Goal: Information Seeking & Learning: Learn about a topic

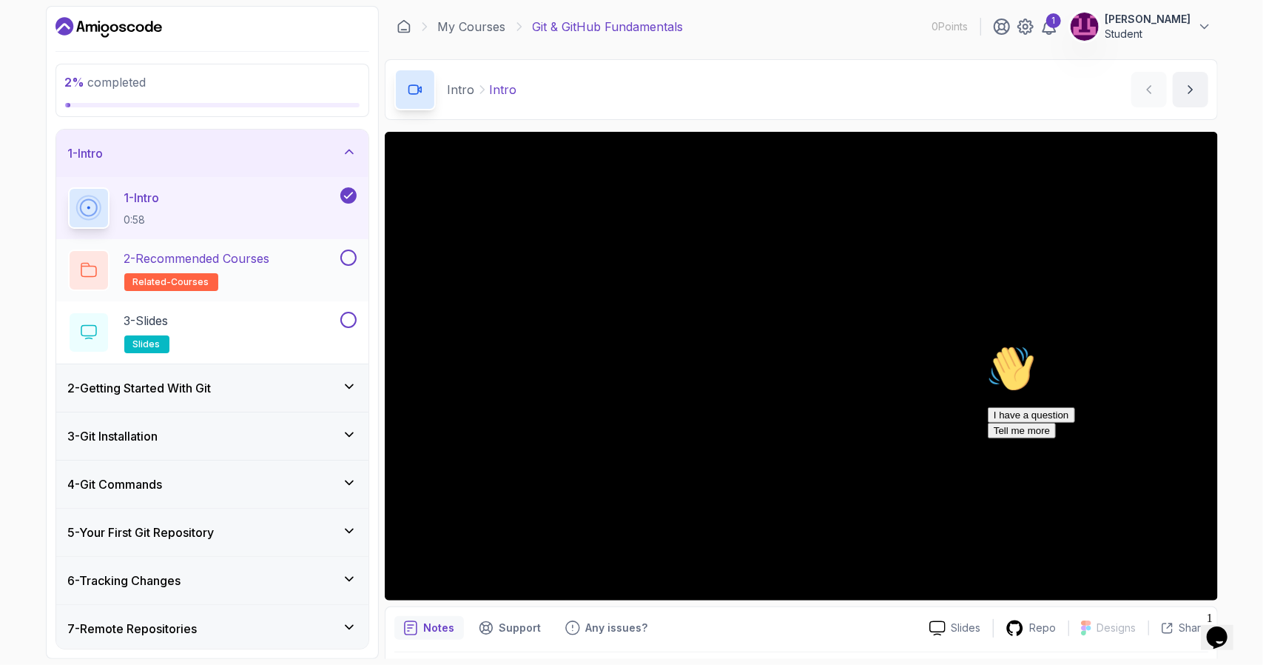
click at [290, 261] on div "2 - Recommended Courses related-courses" at bounding box center [202, 269] width 269 height 41
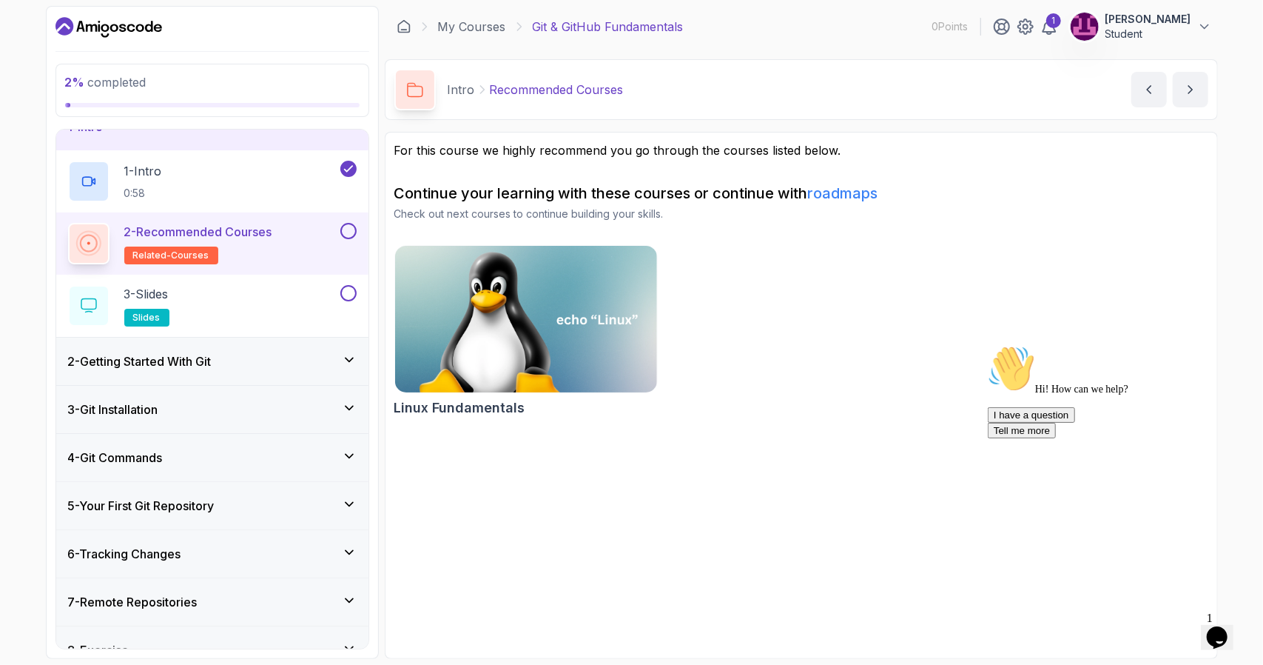
scroll to position [74, 0]
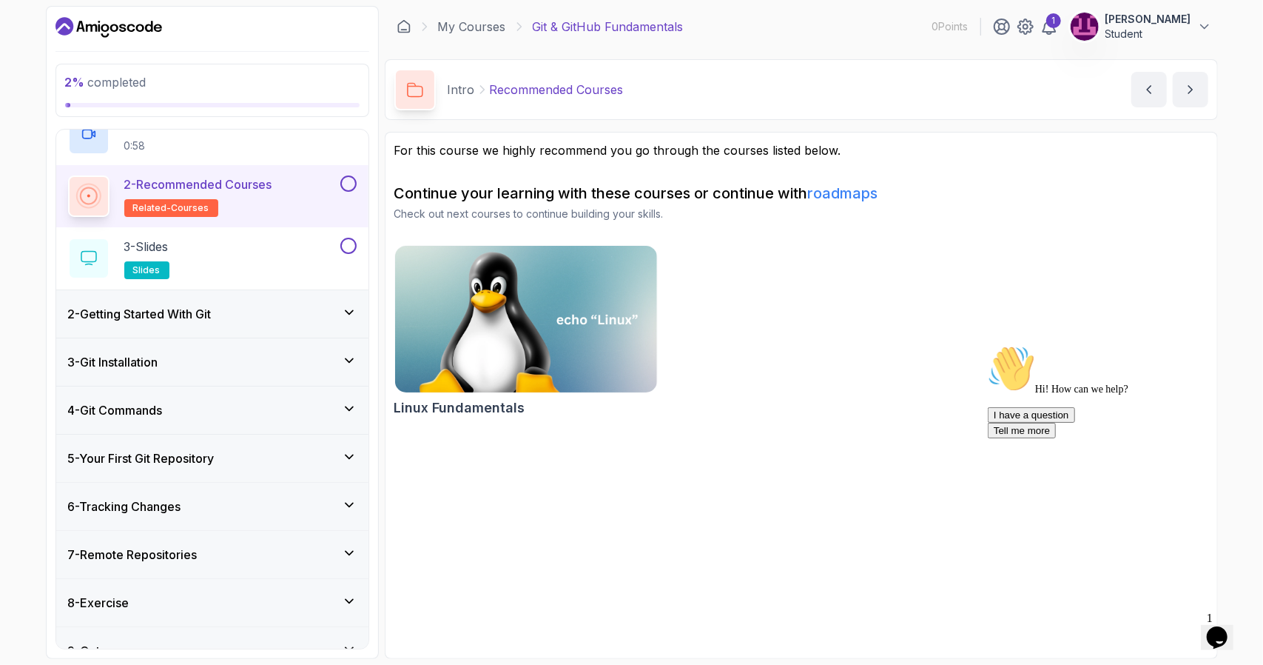
click at [349, 185] on button at bounding box center [348, 183] width 16 height 16
click at [351, 245] on button at bounding box center [348, 246] width 16 height 16
click at [338, 305] on div "2 - Getting Started With Git" at bounding box center [212, 314] width 289 height 18
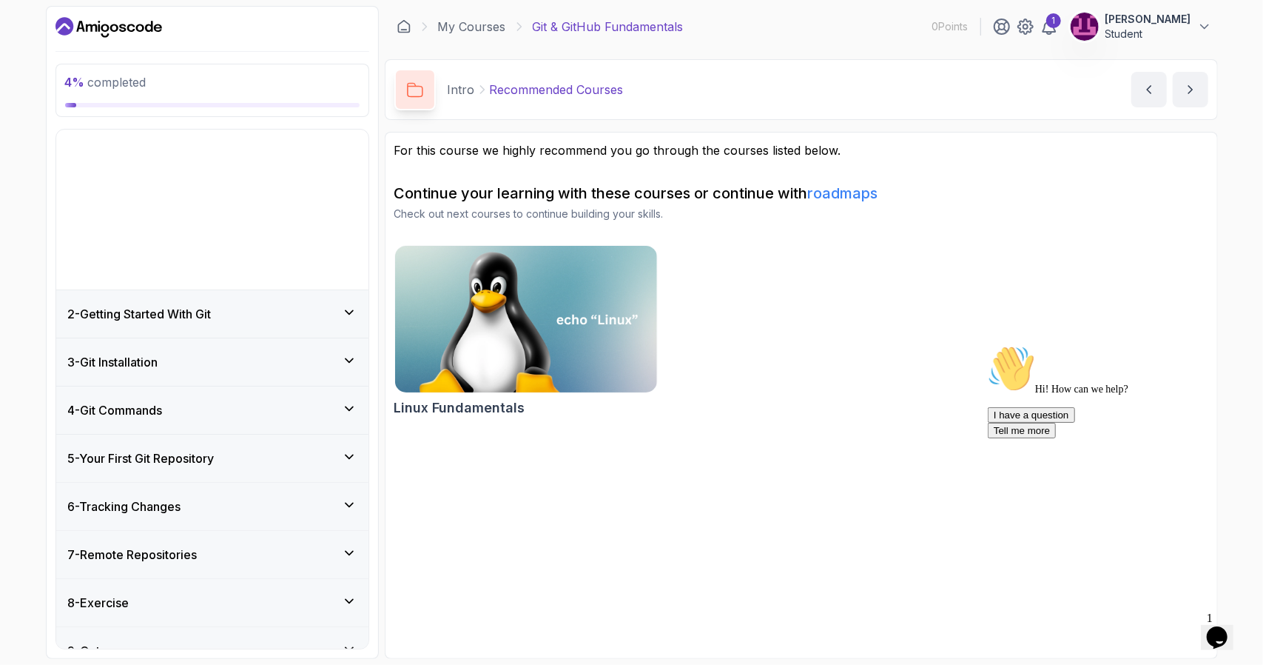
scroll to position [0, 0]
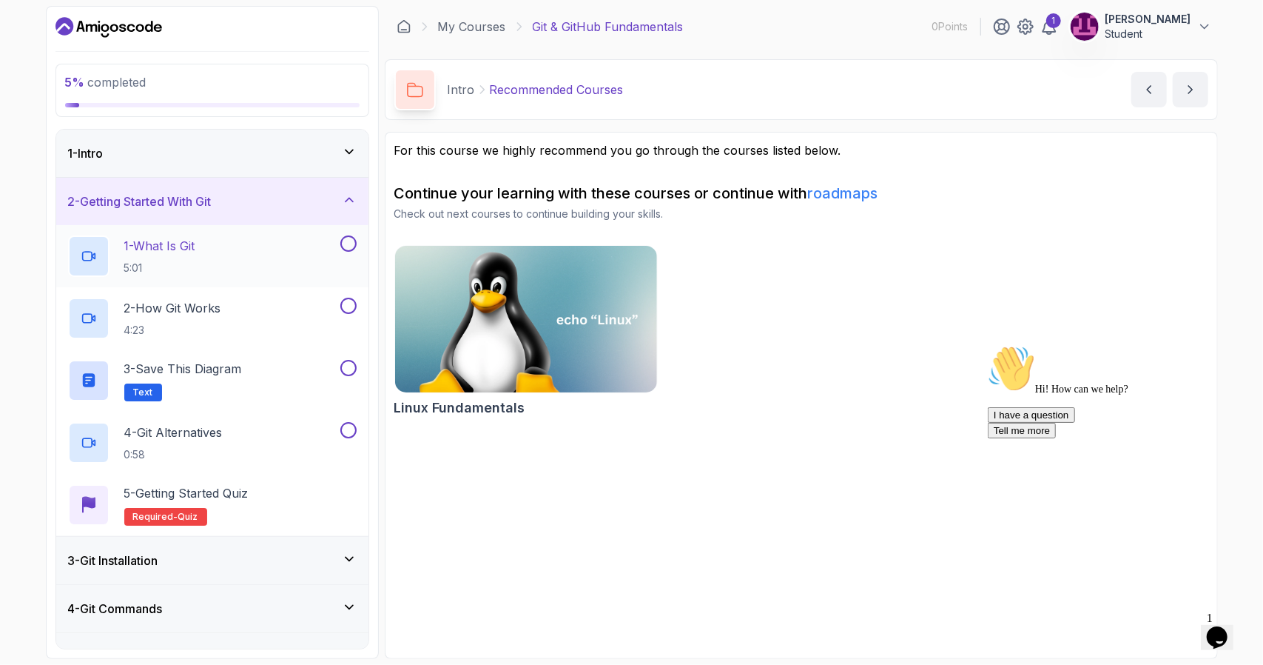
click at [195, 258] on h2 "1 - What Is Git 5:01" at bounding box center [159, 256] width 71 height 38
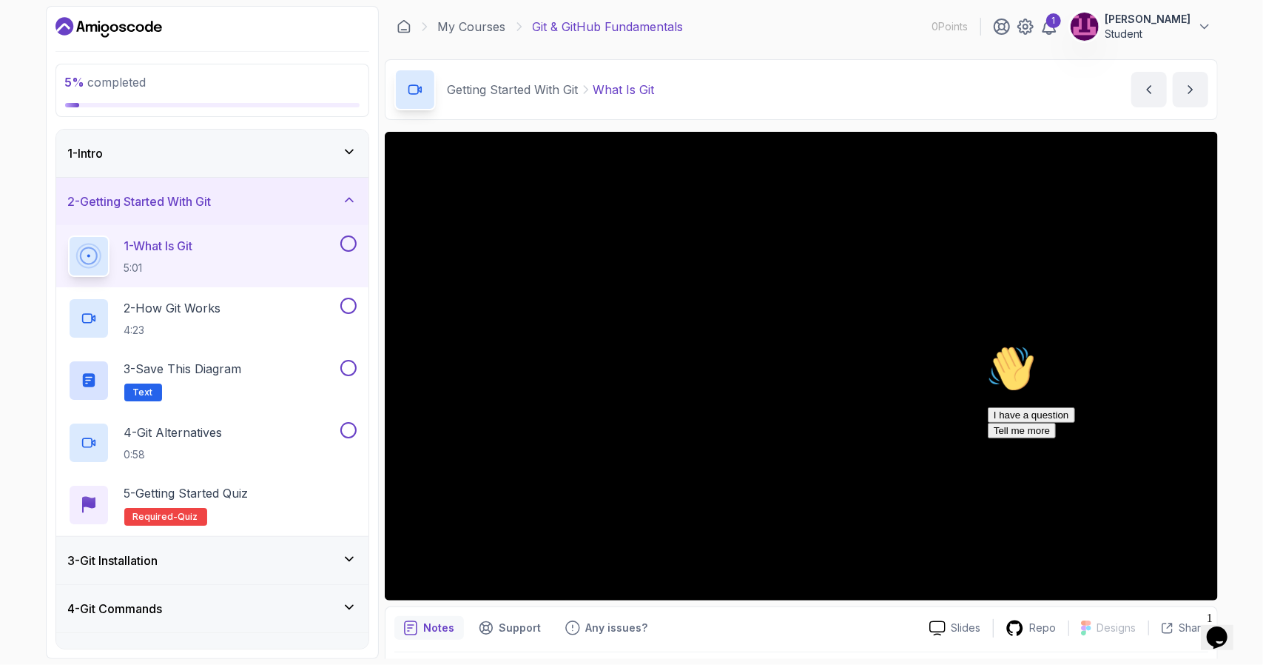
drag, startPoint x: 2150, startPoint y: 778, endPoint x: 1233, endPoint y: 452, distance: 972.8
click at [987, 344] on icon "Chat attention grabber" at bounding box center [987, 344] width 0 height 0
click at [791, 369] on div at bounding box center [801, 366] width 833 height 469
click at [340, 144] on div "1 - Intro" at bounding box center [212, 153] width 289 height 18
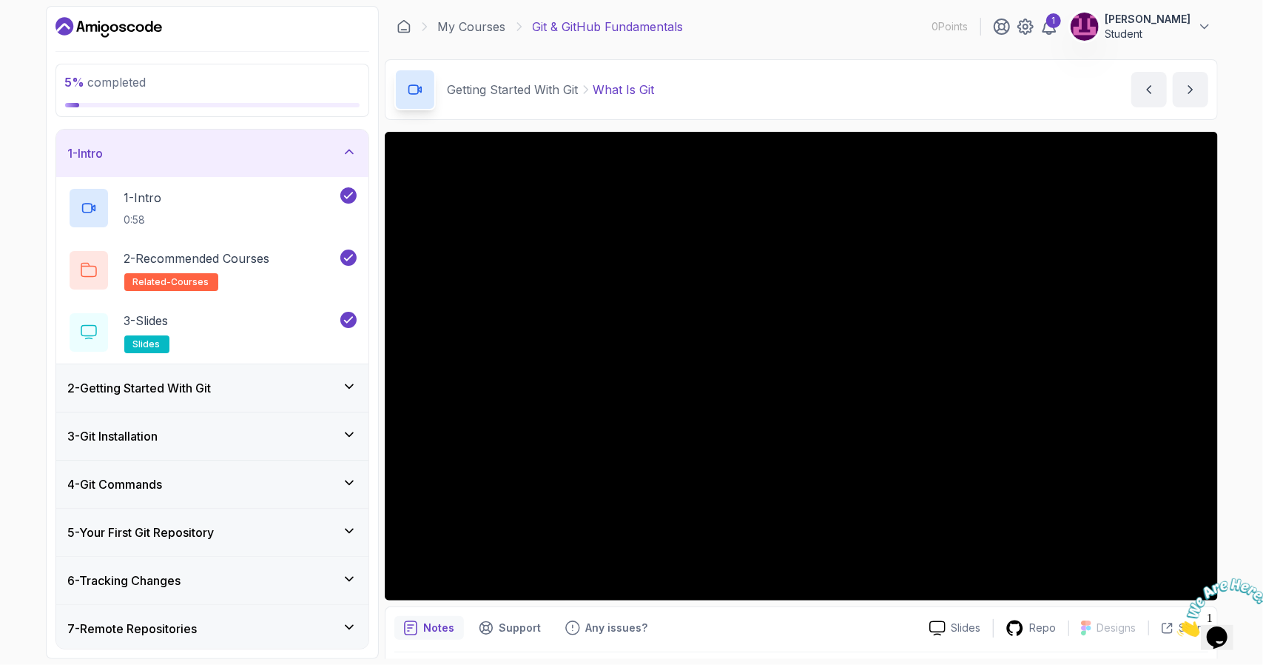
click at [348, 146] on icon at bounding box center [349, 151] width 15 height 15
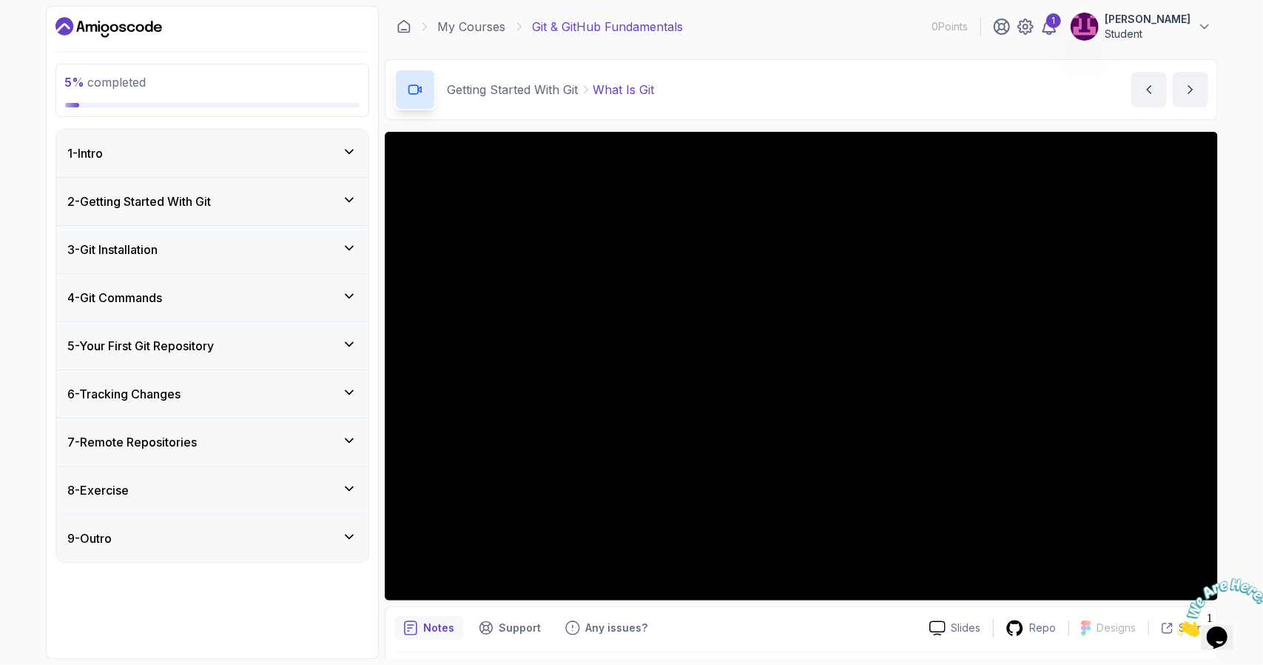
click at [348, 146] on icon at bounding box center [349, 151] width 15 height 15
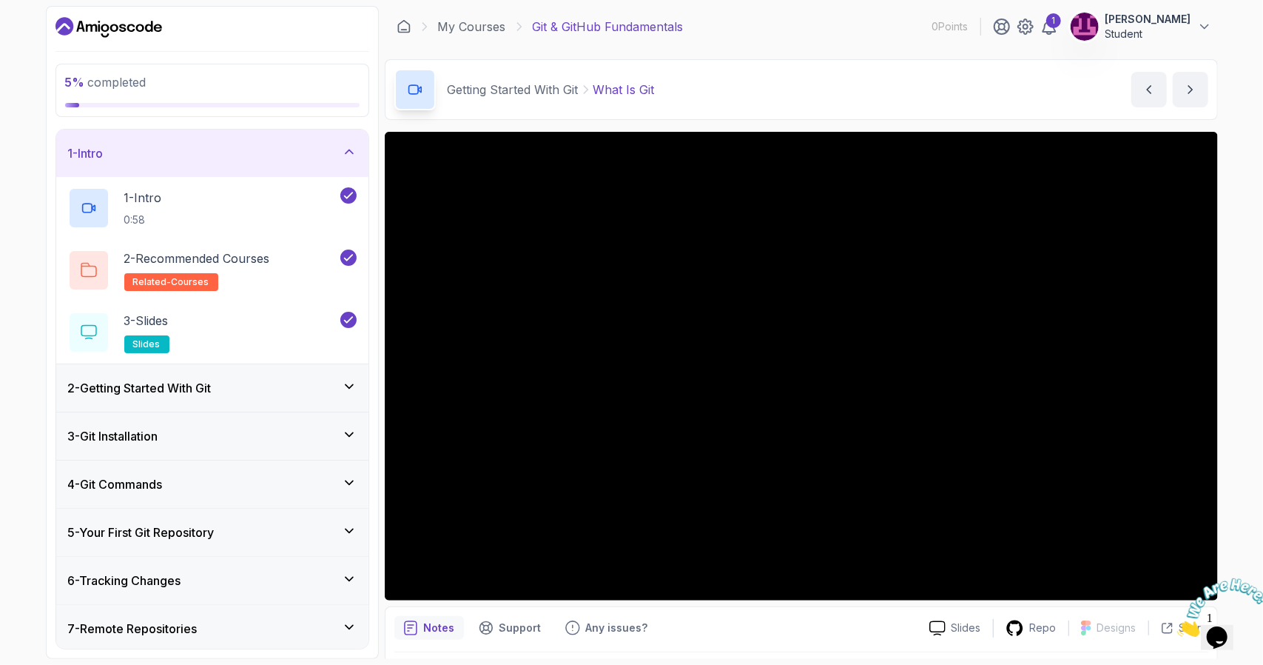
click at [302, 396] on div "2 - Getting Started With Git" at bounding box center [212, 387] width 312 height 47
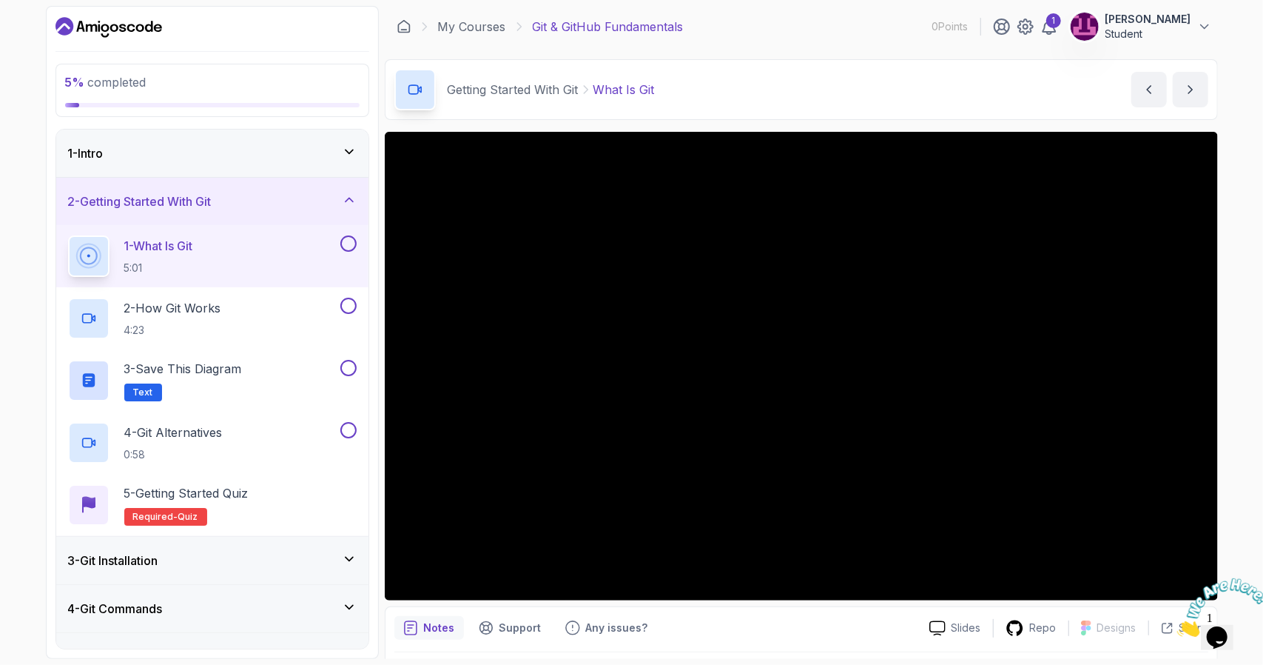
click at [88, 255] on circle at bounding box center [88, 255] width 1 height 1
click at [691, 315] on div at bounding box center [801, 366] width 833 height 469
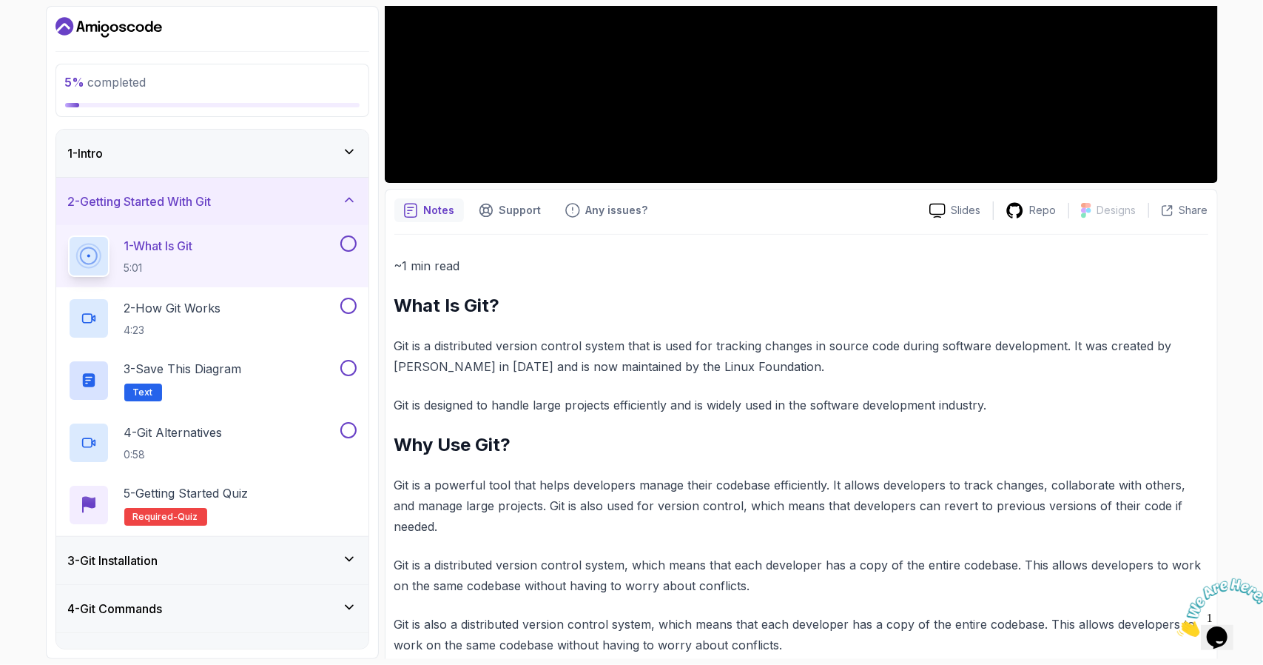
scroll to position [423, 0]
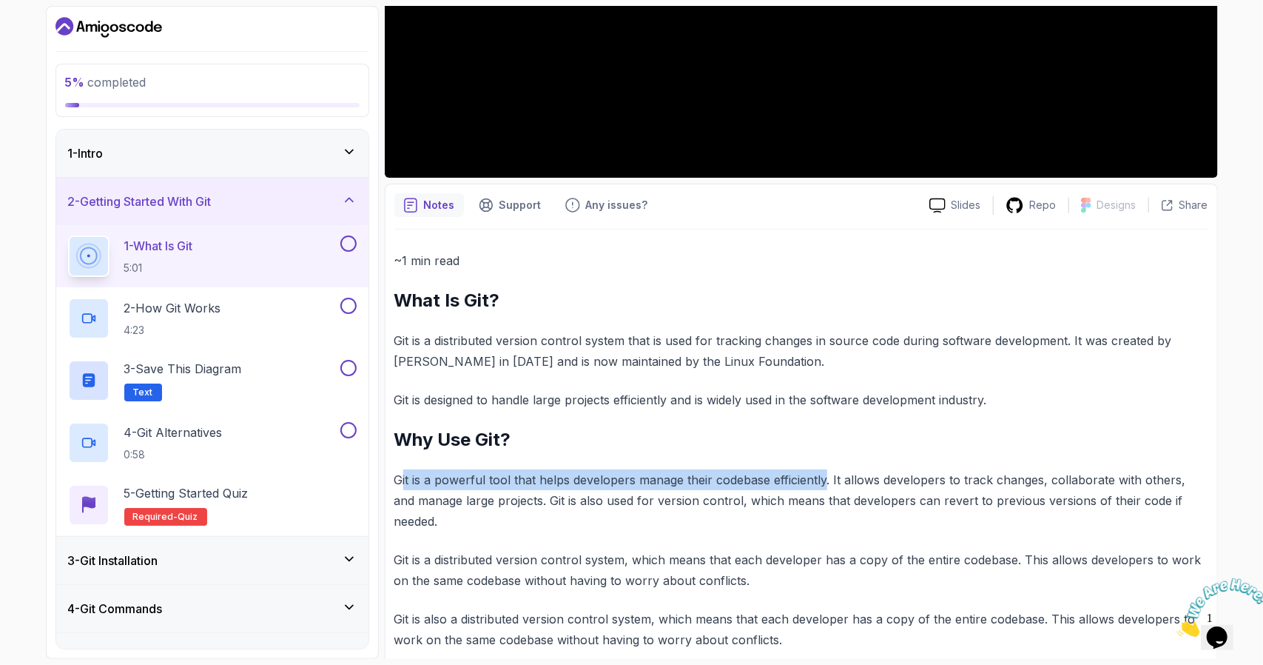
drag, startPoint x: 424, startPoint y: 477, endPoint x: 830, endPoint y: 473, distance: 405.6
click at [826, 477] on p "Git is a powerful tool that helps developers manage their codebase efficiently.…" at bounding box center [802, 500] width 814 height 62
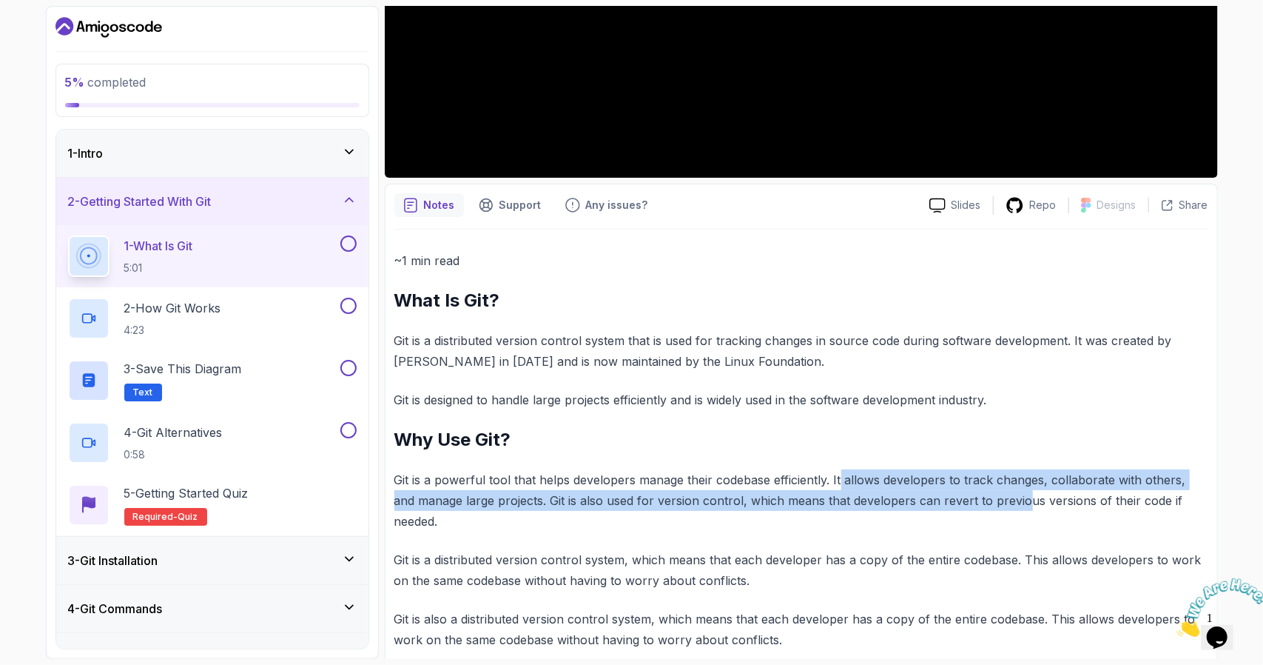
drag, startPoint x: 847, startPoint y: 472, endPoint x: 999, endPoint y: 507, distance: 156.4
click at [999, 507] on p "Git is a powerful tool that helps developers manage their codebase efficiently.…" at bounding box center [802, 500] width 814 height 62
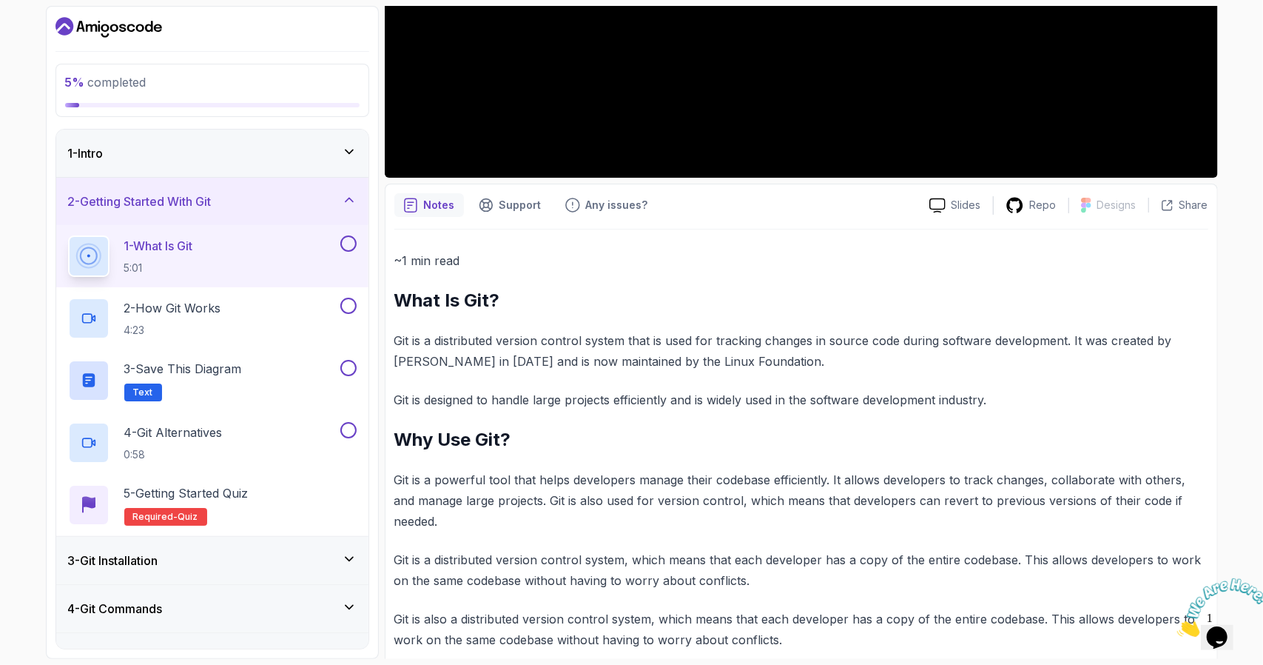
click at [722, 352] on p "Git is a distributed version control system that is used for tracking changes i…" at bounding box center [802, 350] width 814 height 41
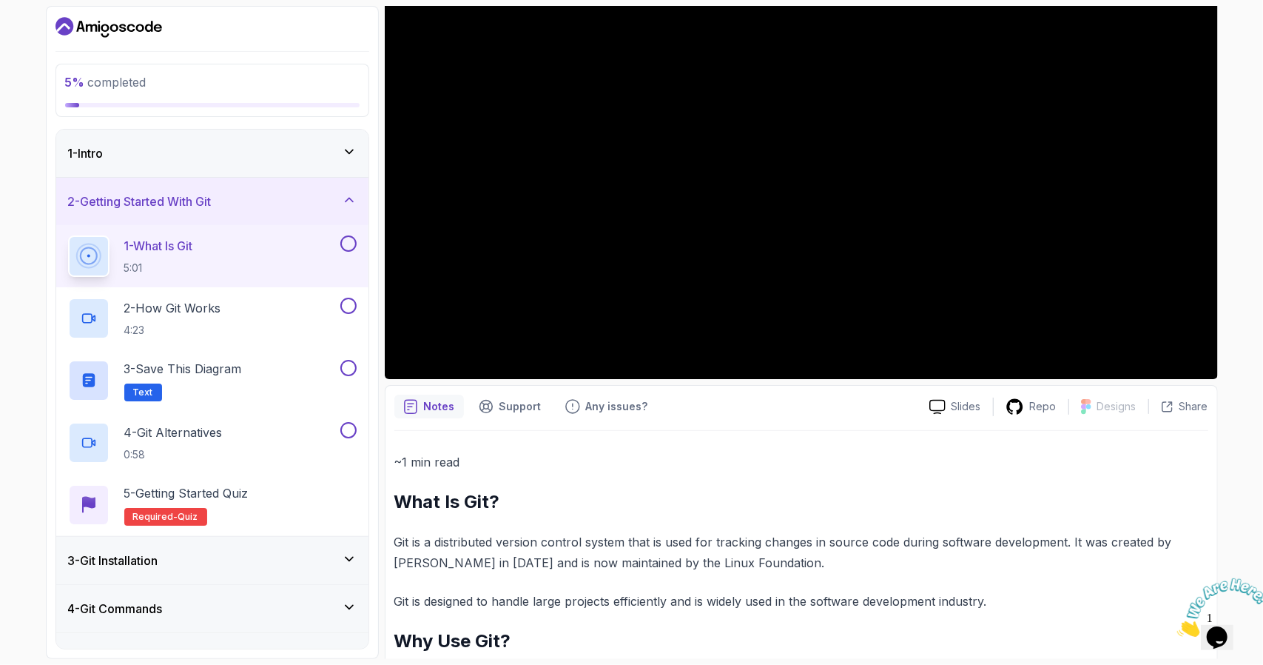
scroll to position [201, 0]
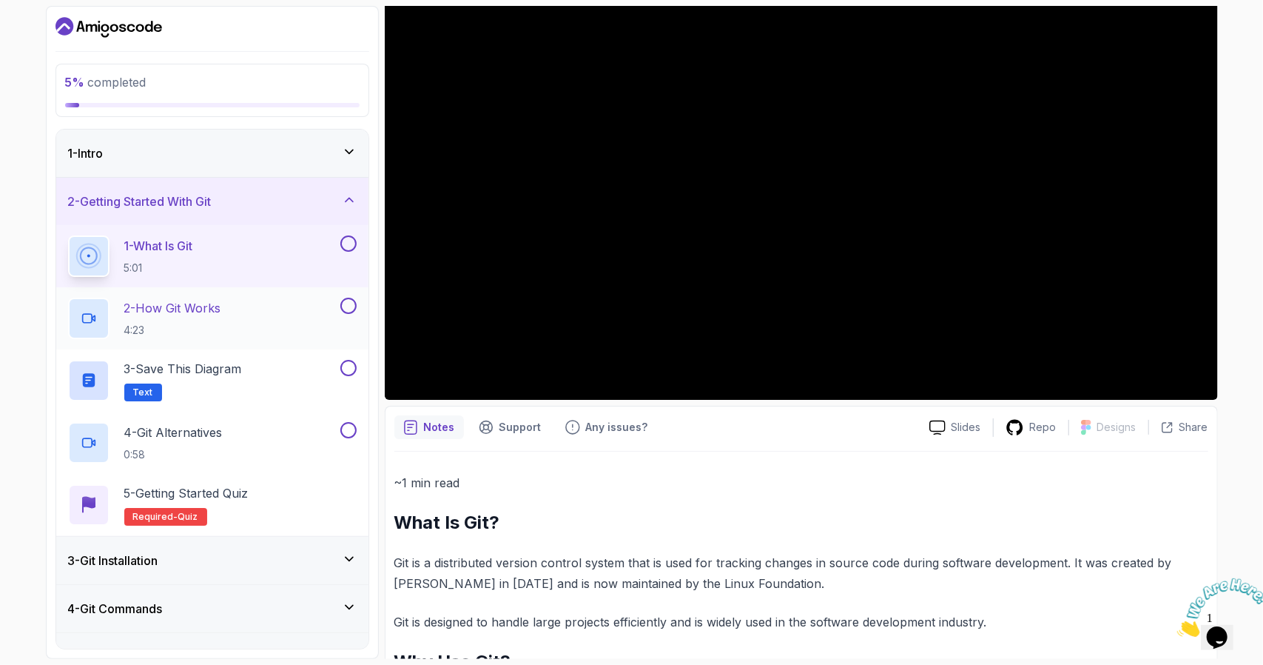
click at [247, 323] on div "2 - How Git Works 4:23" at bounding box center [202, 318] width 269 height 41
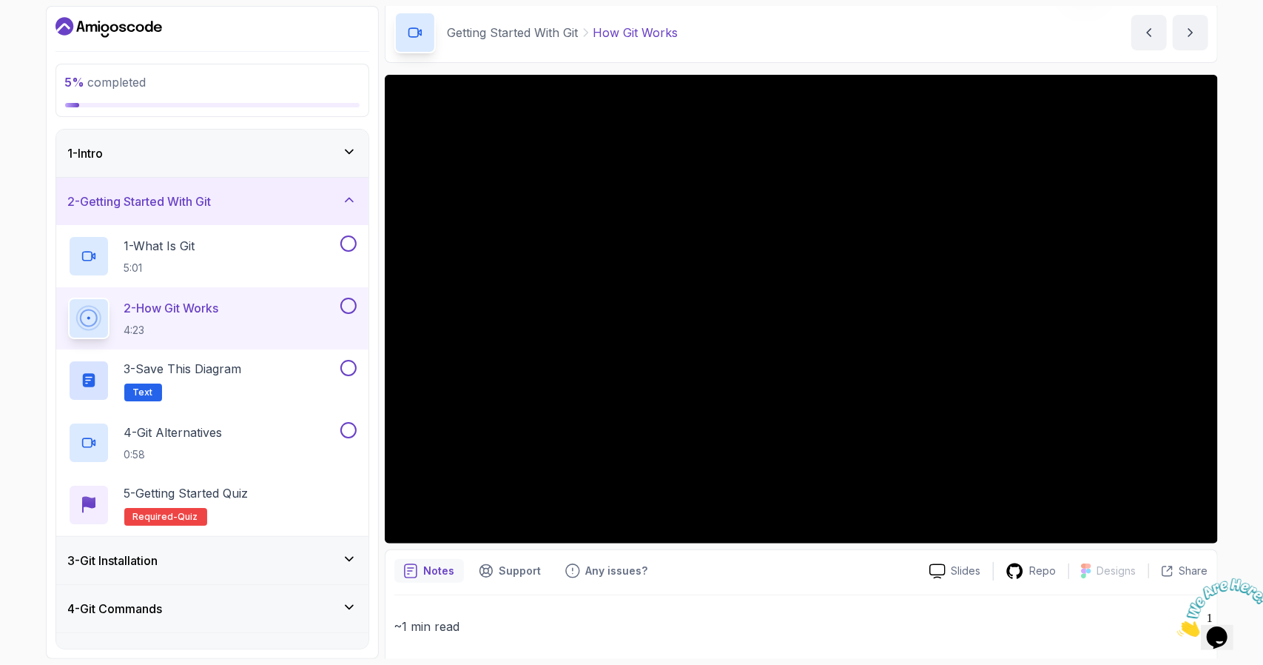
scroll to position [53, 0]
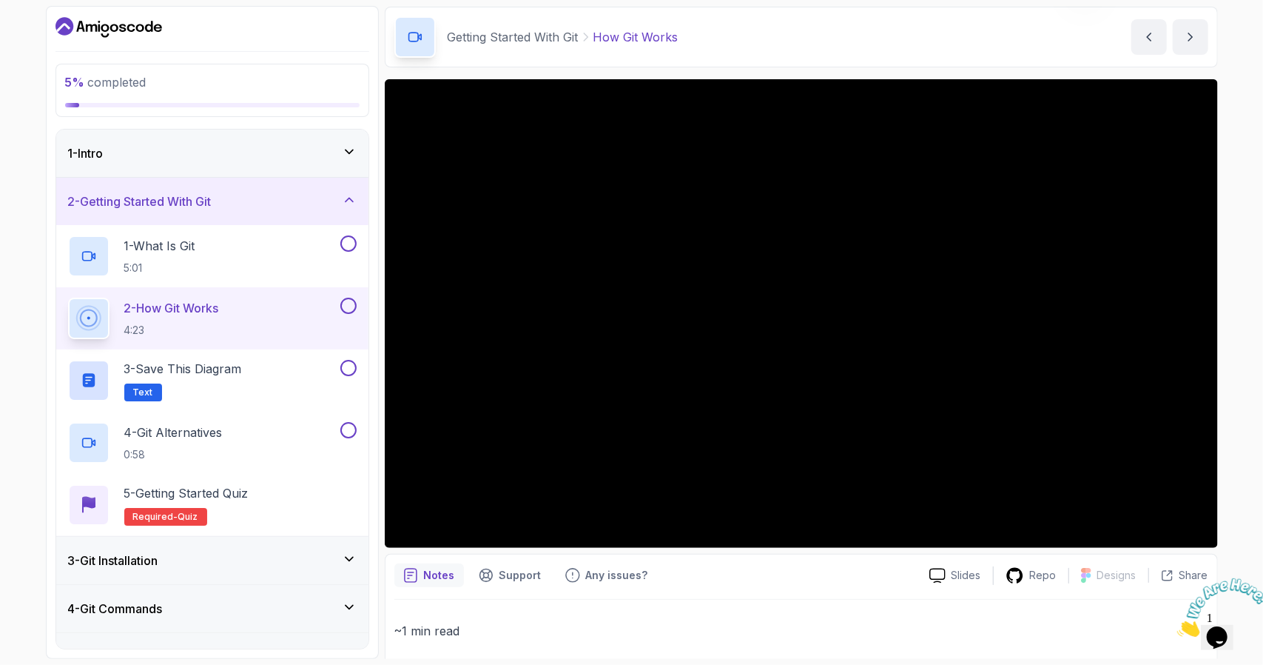
click at [352, 305] on button at bounding box center [348, 306] width 16 height 16
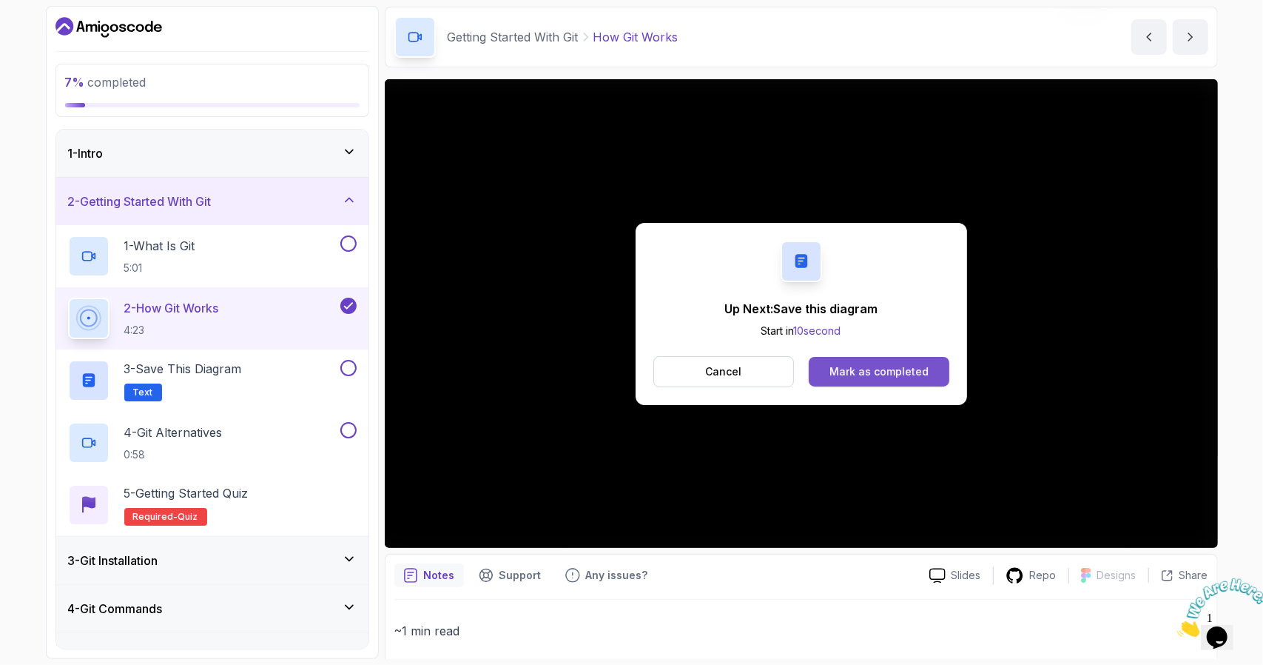
click at [853, 368] on div "Mark as completed" at bounding box center [879, 371] width 99 height 15
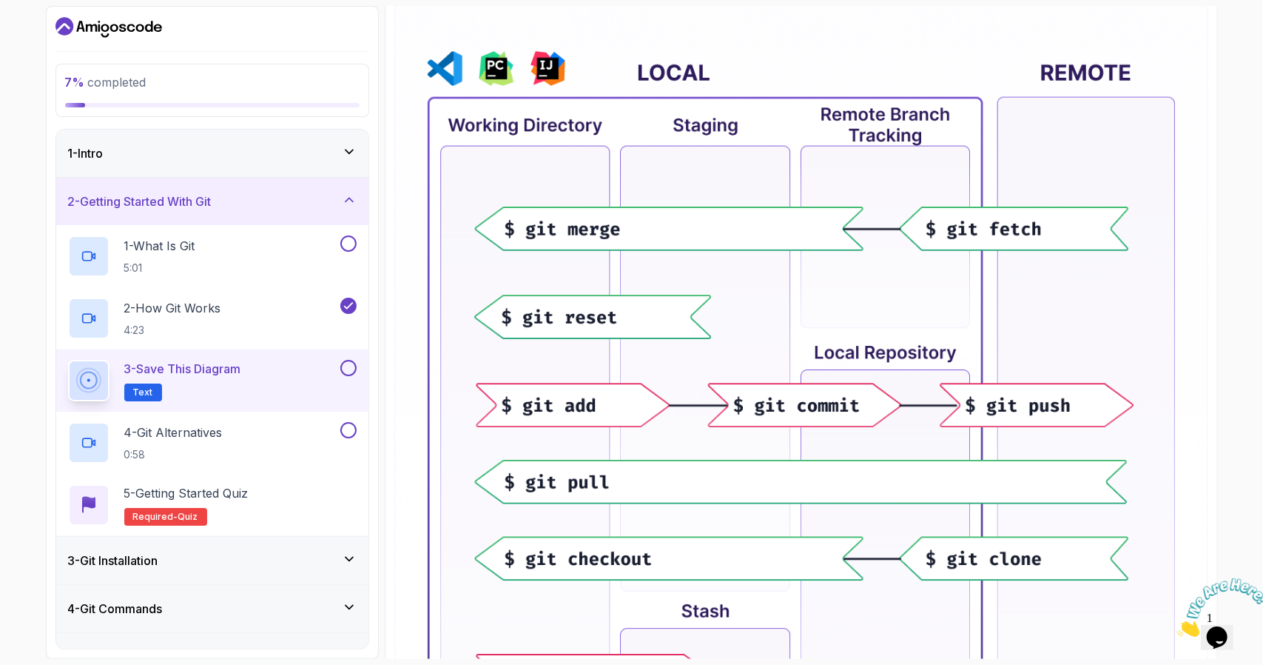
scroll to position [202, 0]
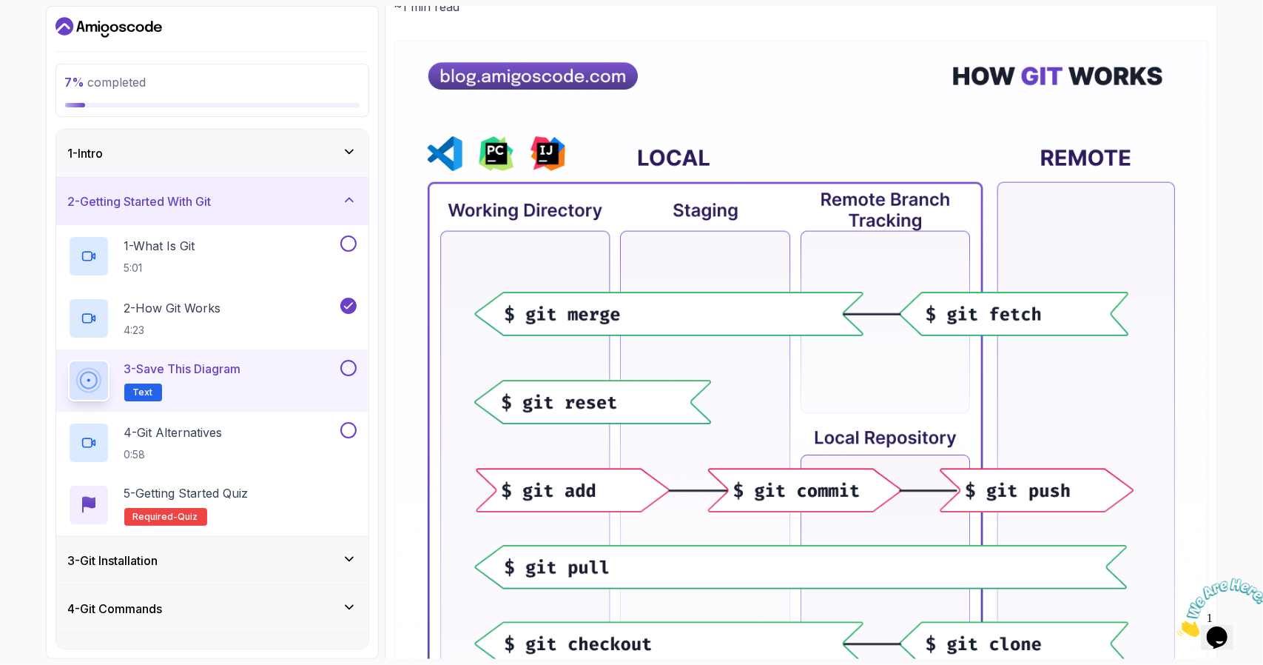
click at [351, 372] on button at bounding box center [348, 368] width 16 height 16
click at [259, 440] on div "4 - Git Alternatives 0:58" at bounding box center [202, 442] width 269 height 41
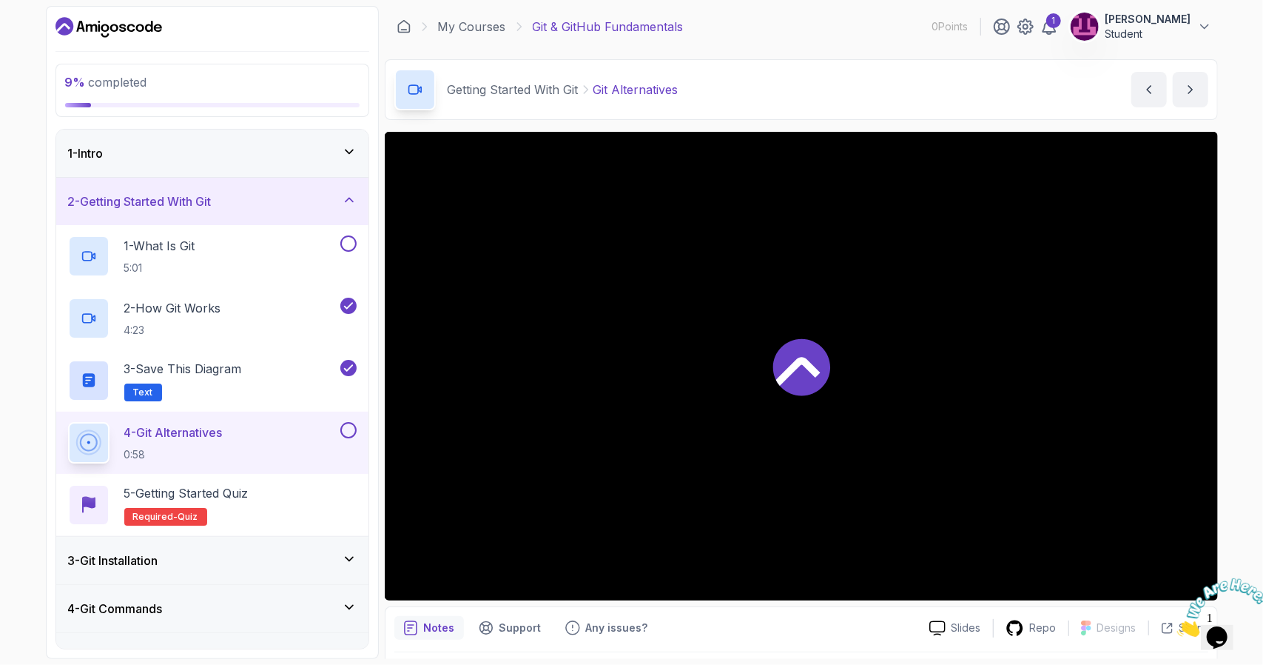
click at [826, 400] on div at bounding box center [801, 366] width 833 height 469
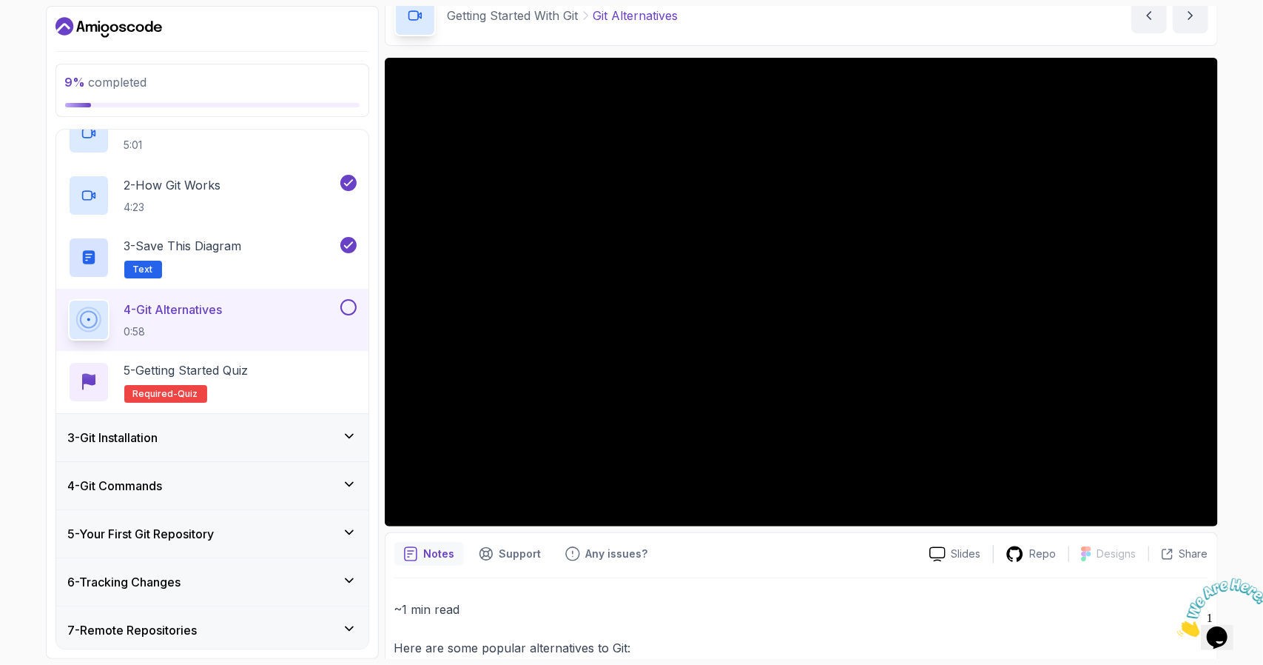
scroll to position [148, 0]
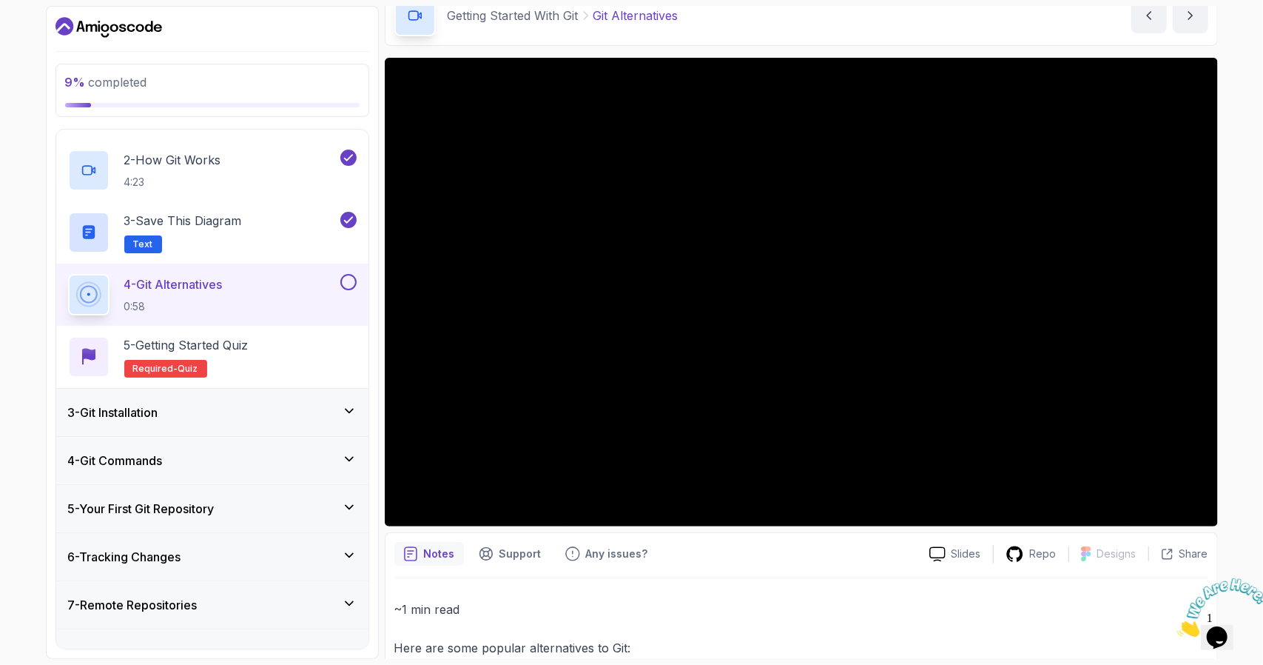
click at [347, 404] on icon at bounding box center [349, 410] width 15 height 15
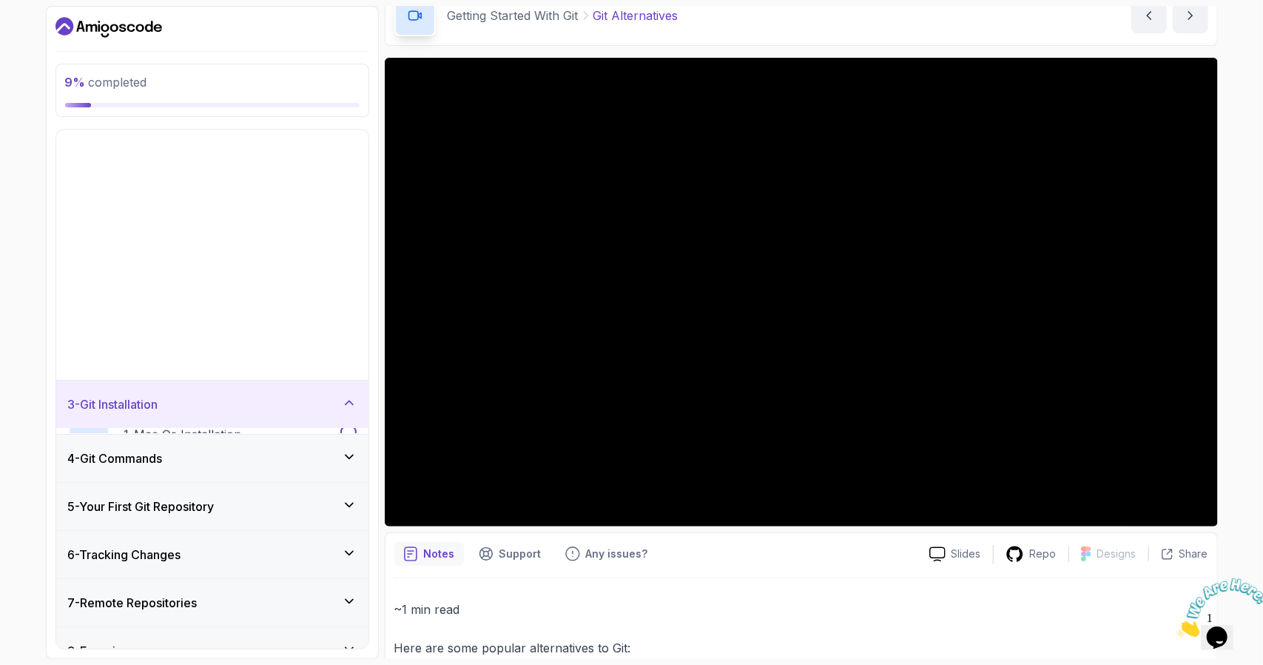
scroll to position [0, 0]
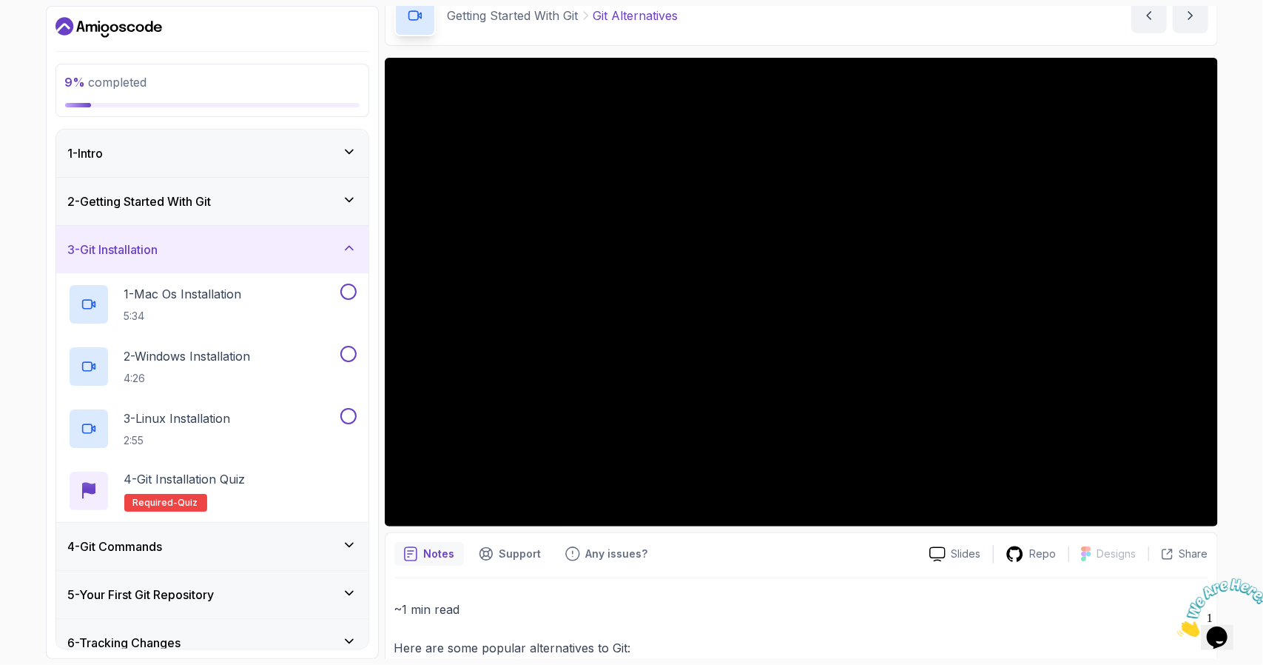
click at [352, 189] on div "2 - Getting Started With Git" at bounding box center [212, 201] width 312 height 47
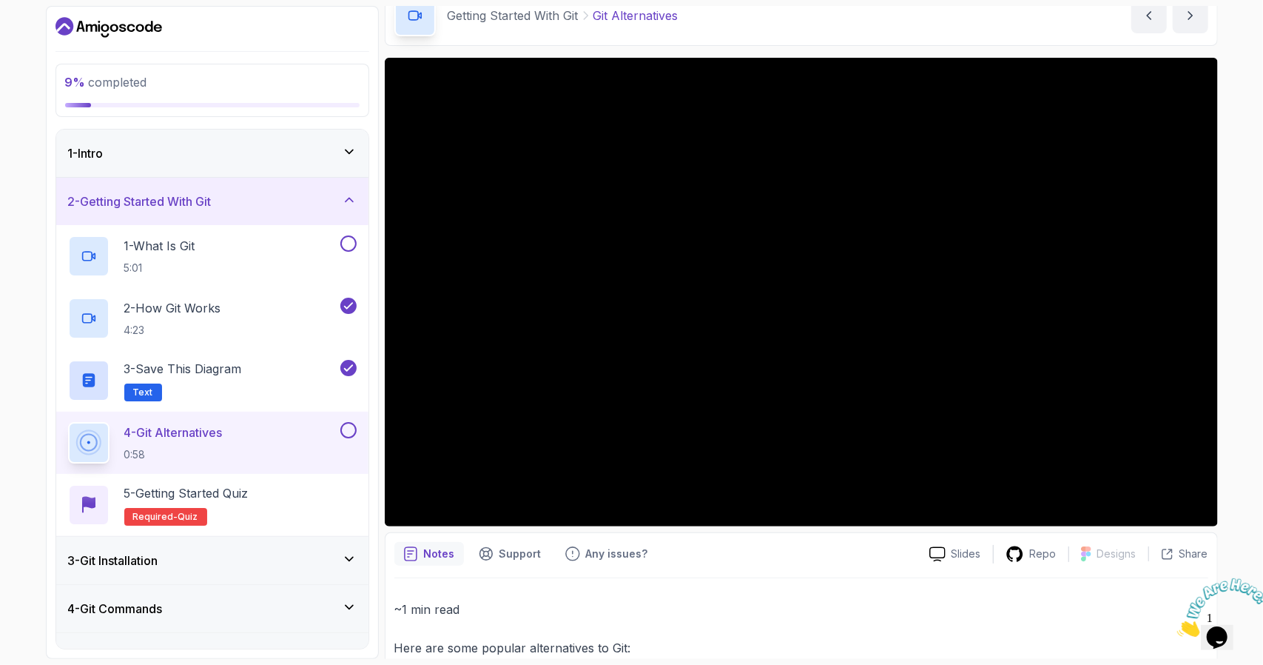
click at [350, 434] on button at bounding box center [348, 430] width 16 height 16
click at [319, 486] on div "5 - Getting Started Quiz Required- quiz" at bounding box center [212, 504] width 289 height 41
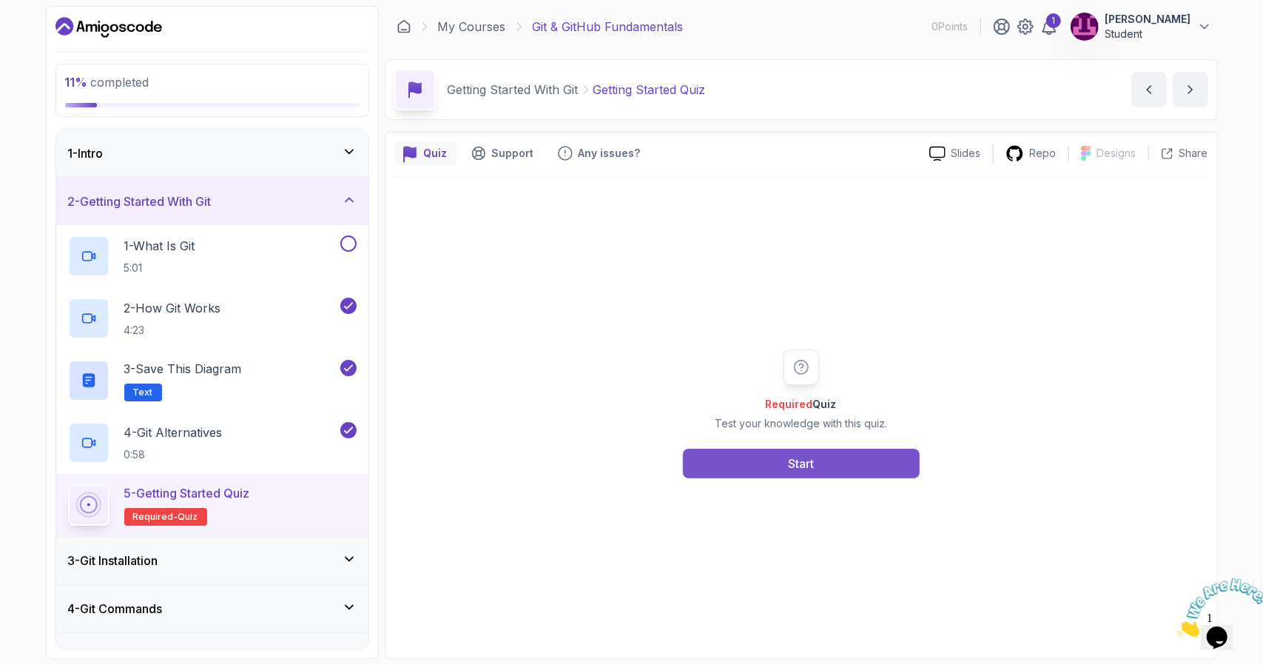
click at [850, 461] on button "Start" at bounding box center [801, 464] width 237 height 30
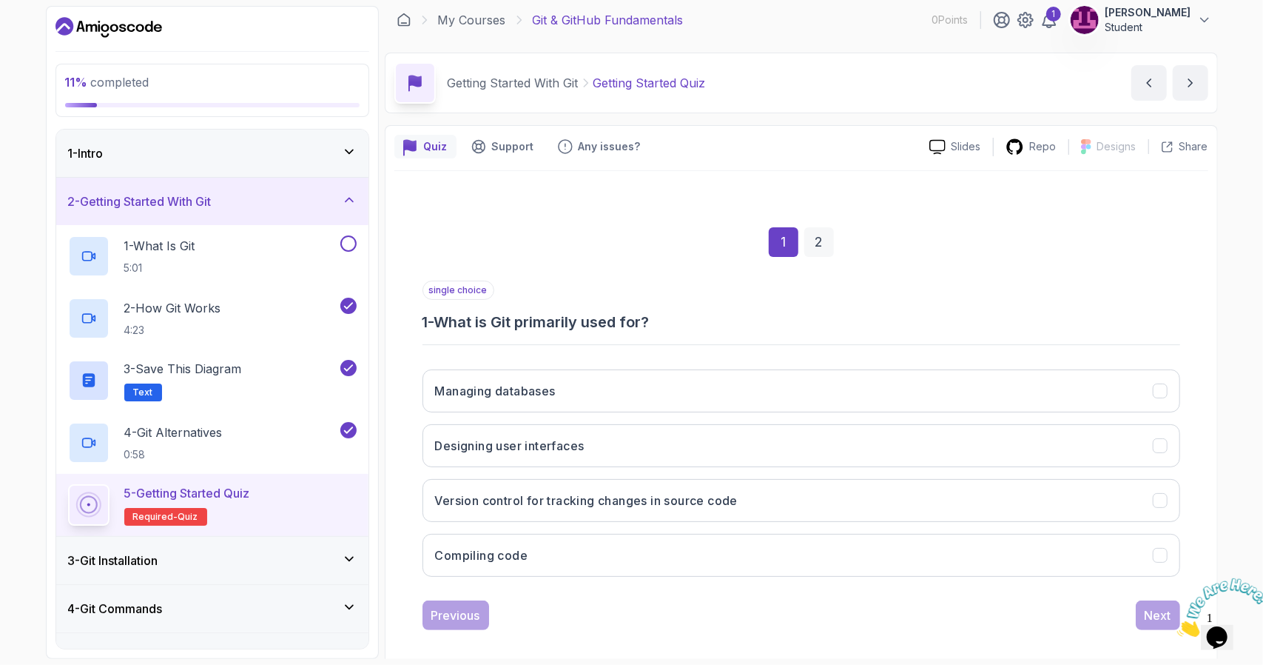
scroll to position [16, 0]
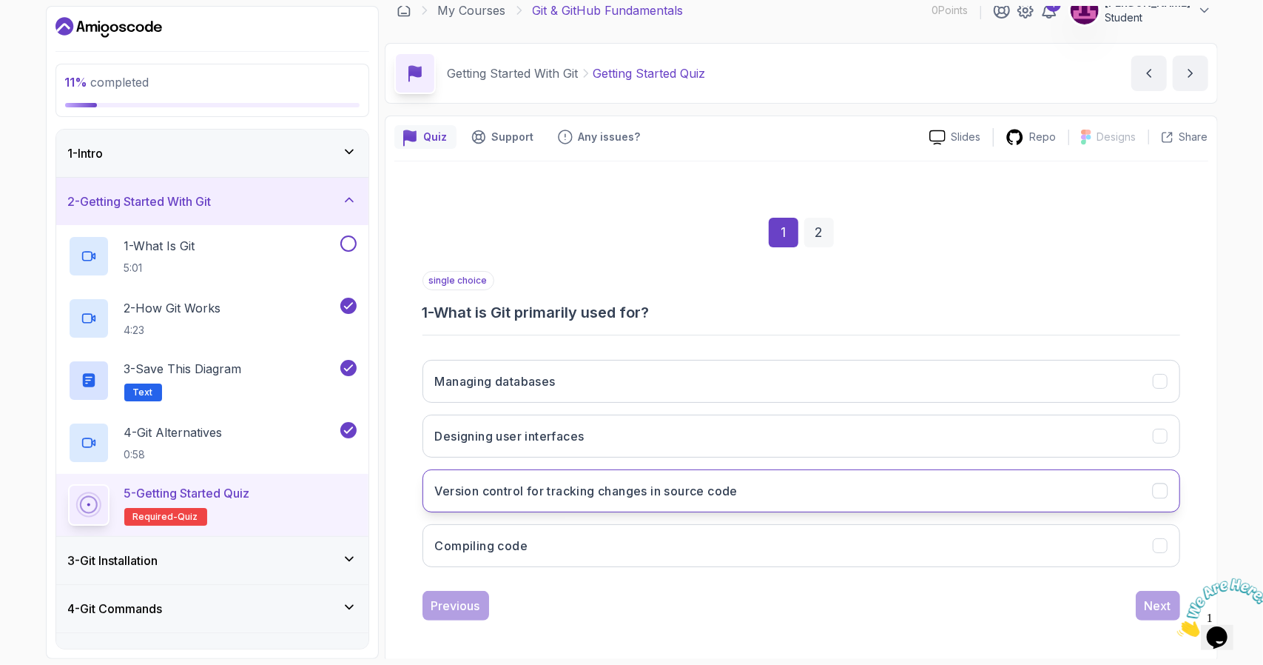
click at [591, 486] on h3 "Version control for tracking changes in source code" at bounding box center [586, 491] width 303 height 18
click at [1153, 597] on div "Next" at bounding box center [1158, 606] width 27 height 18
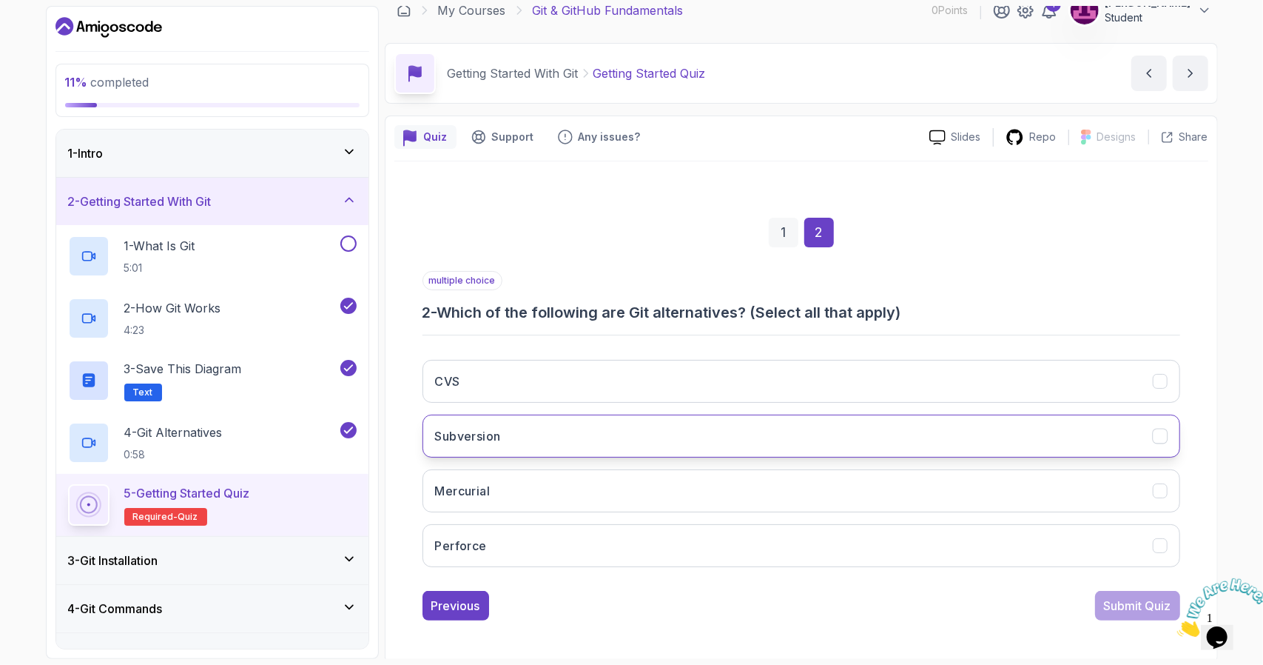
click at [576, 432] on button "Subversion" at bounding box center [802, 436] width 758 height 43
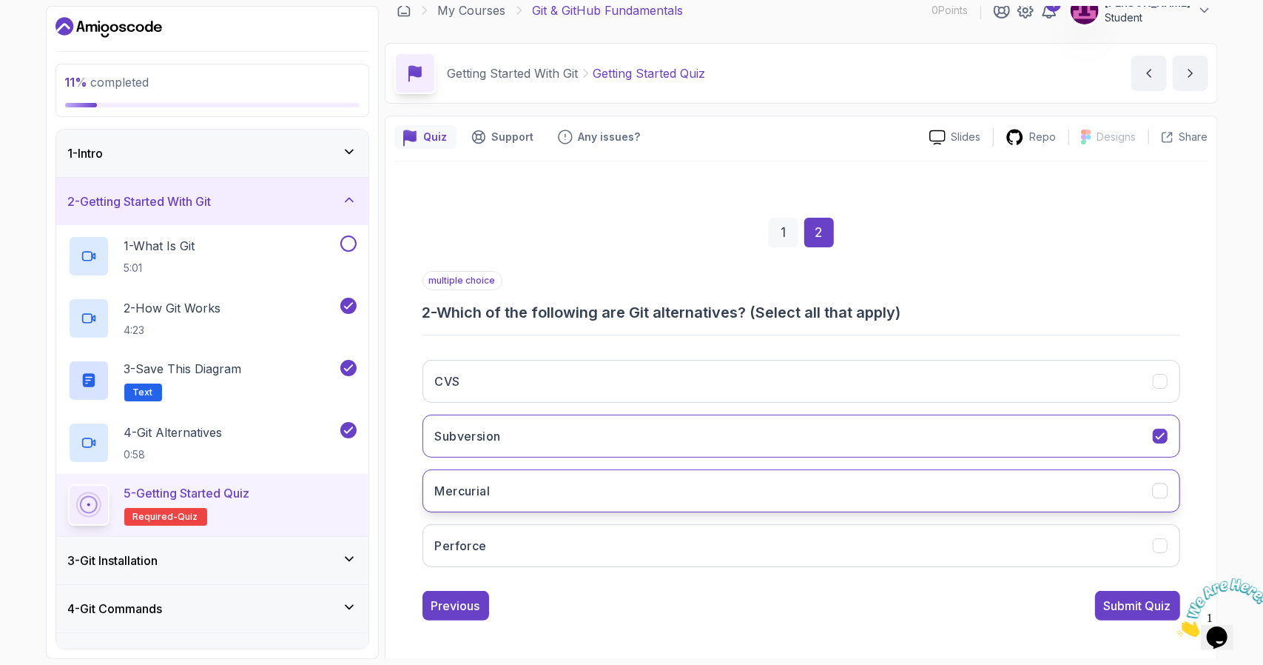
click at [582, 471] on button "Mercurial" at bounding box center [802, 490] width 758 height 43
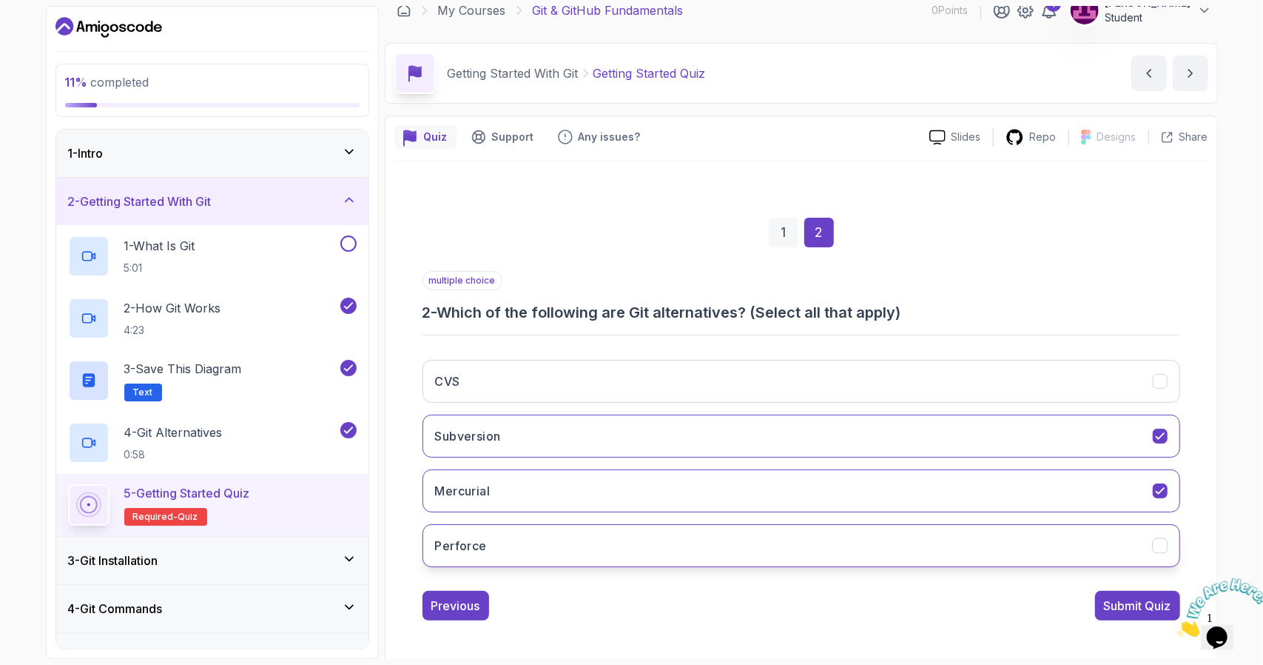
click at [650, 556] on button "Perforce" at bounding box center [802, 545] width 758 height 43
click at [1128, 597] on div "Submit Quiz" at bounding box center [1137, 606] width 67 height 18
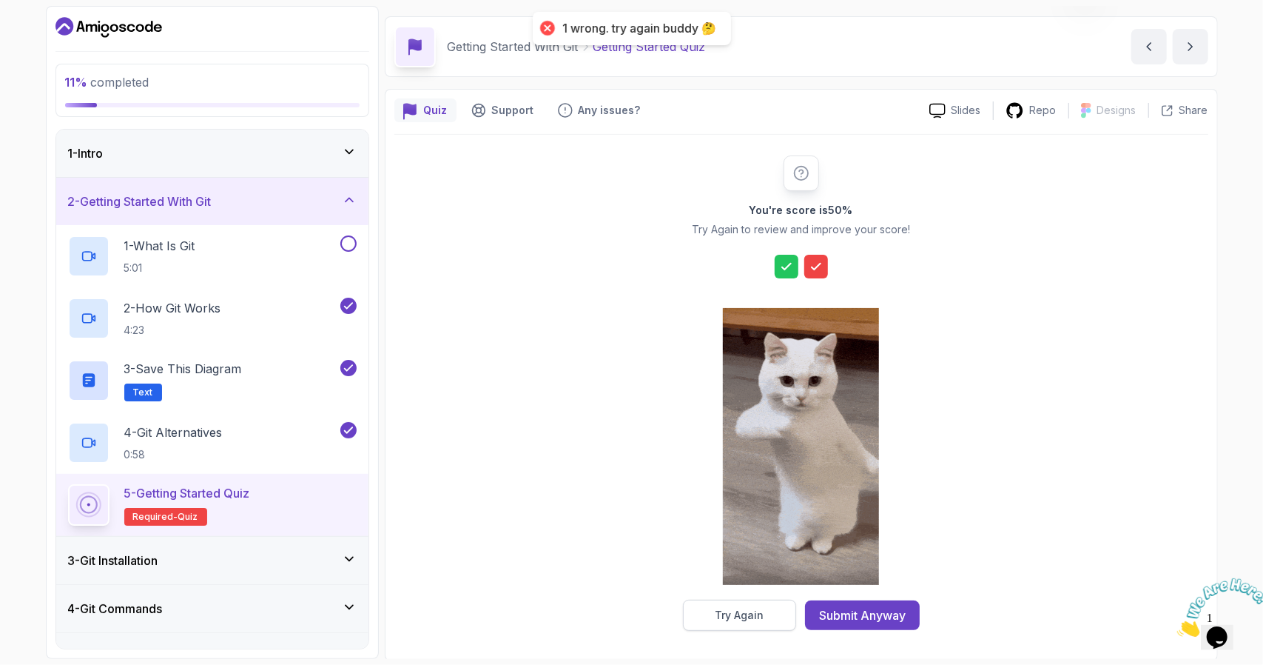
click at [732, 611] on div "Try Again" at bounding box center [739, 615] width 49 height 15
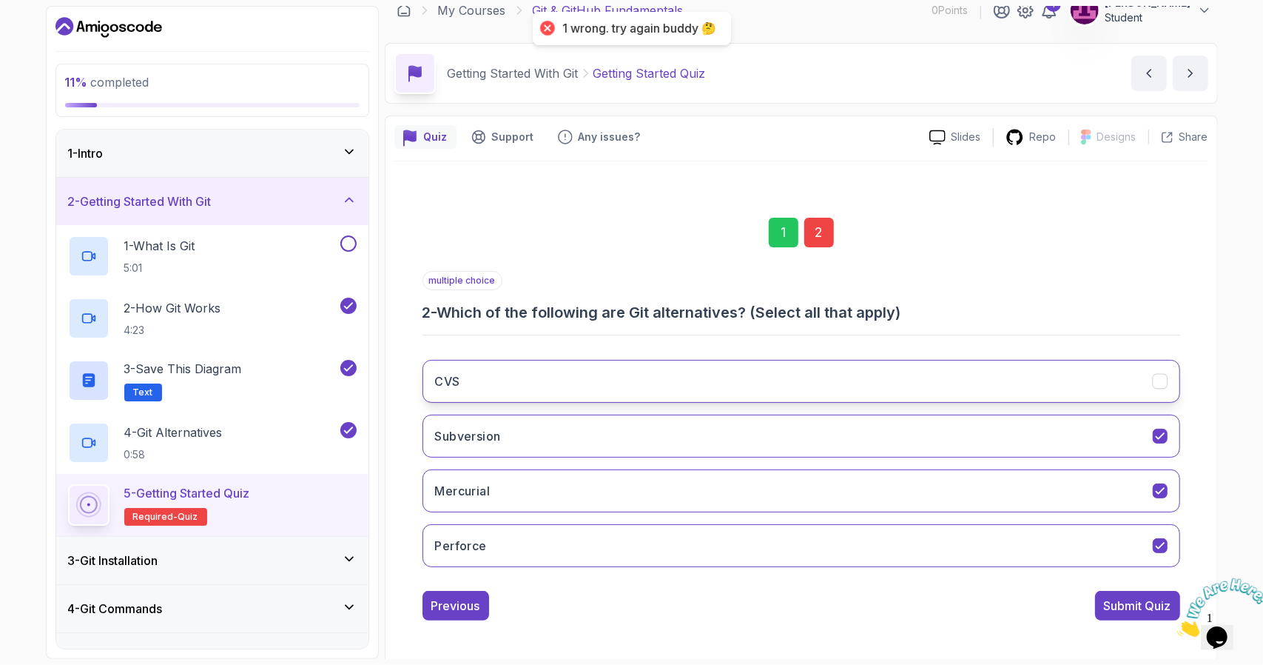
click at [626, 374] on button "CVS" at bounding box center [802, 381] width 758 height 43
click at [1112, 603] on div "Submit Quiz" at bounding box center [1137, 606] width 67 height 18
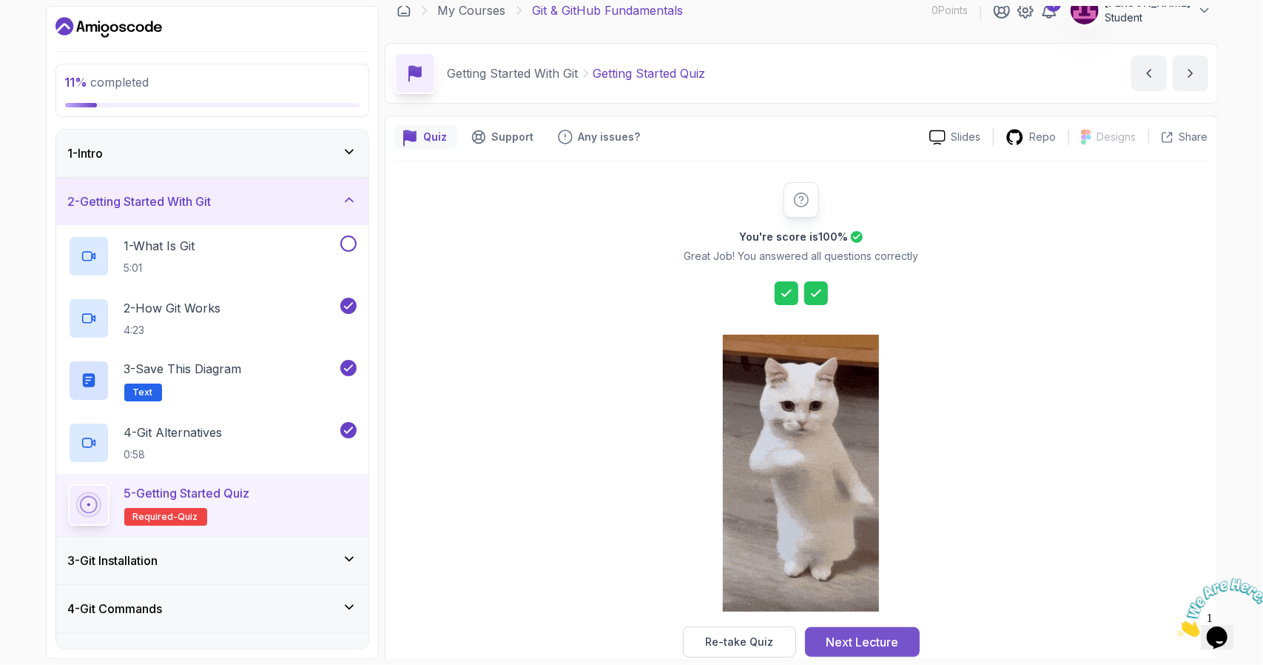
click at [867, 634] on div "Next Lecture" at bounding box center [862, 642] width 73 height 18
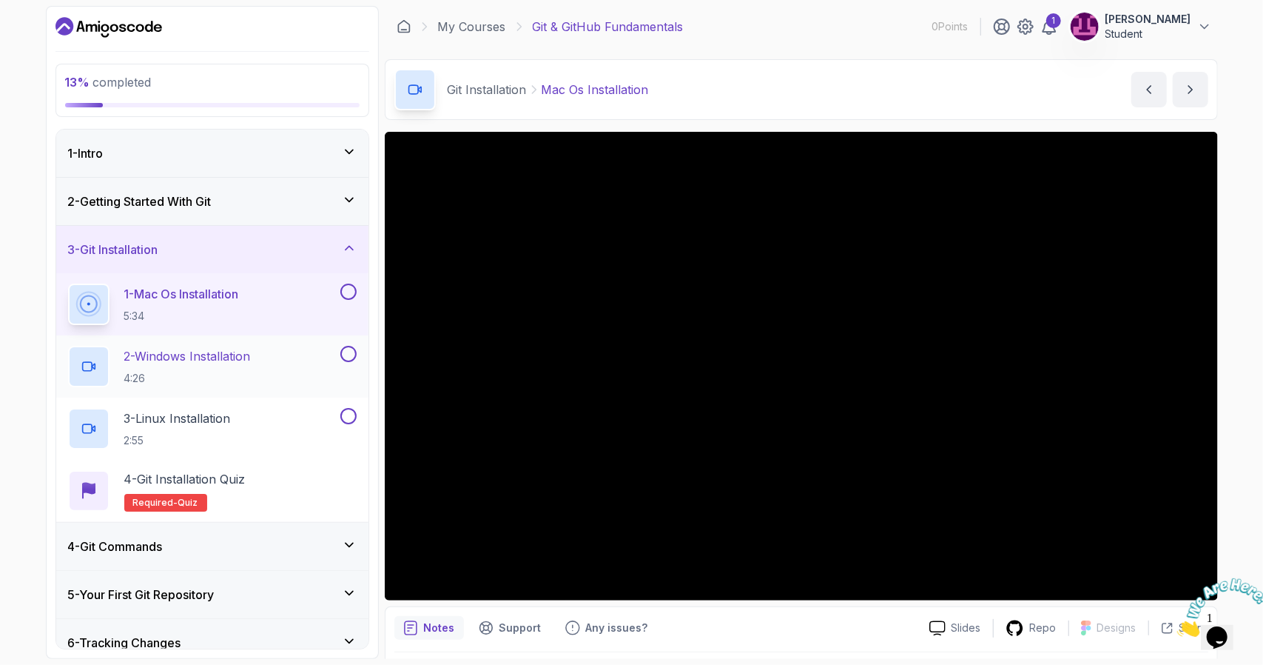
click at [209, 352] on p "2 - Windows Installation" at bounding box center [187, 356] width 127 height 18
